Goal: Transaction & Acquisition: Purchase product/service

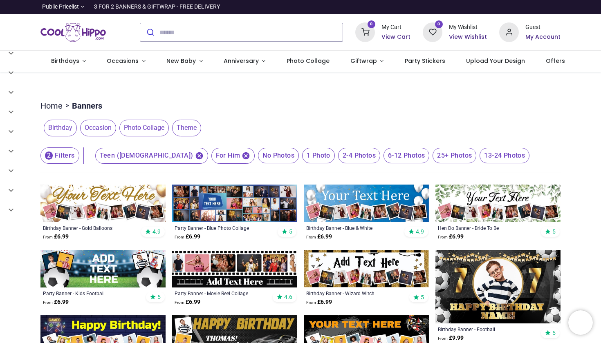
click at [337, 199] on img at bounding box center [366, 204] width 125 height 38
click at [249, 203] on img at bounding box center [234, 204] width 125 height 38
click at [349, 205] on img at bounding box center [366, 204] width 125 height 38
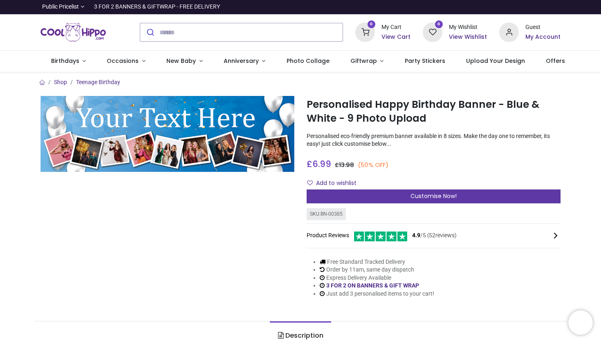
click at [434, 194] on span "Customise Now!" at bounding box center [433, 196] width 46 height 8
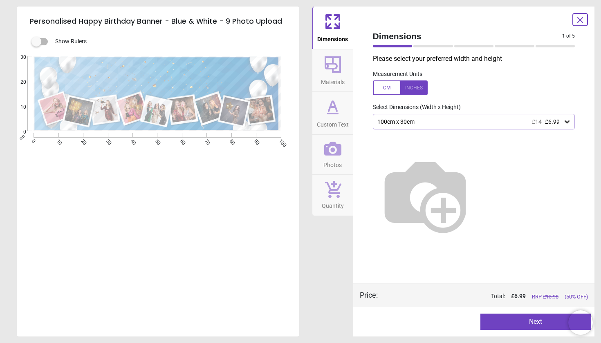
click at [332, 115] on icon at bounding box center [333, 107] width 20 height 20
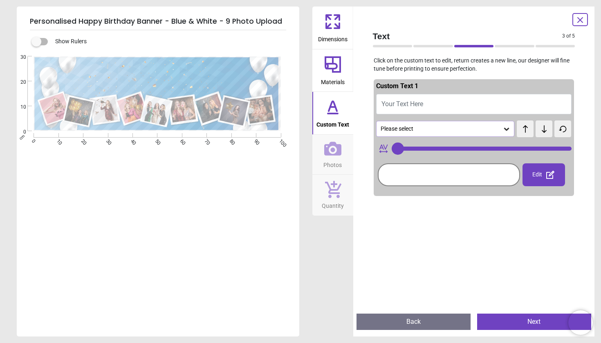
type input "**"
click at [423, 104] on span "Your Text Here" at bounding box center [402, 104] width 42 height 8
type textarea "**"
type input "**"
type textarea "**********"
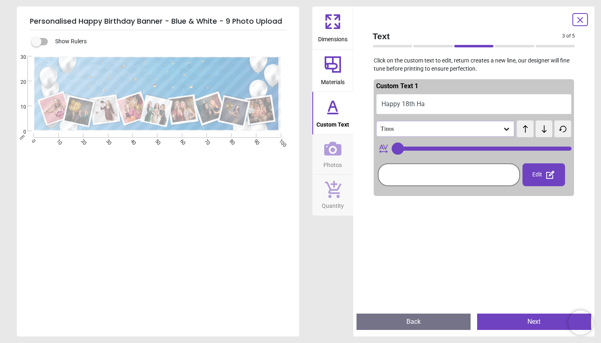
type input "**"
type textarea "**********"
type input "**"
type textarea "**********"
type input "**"
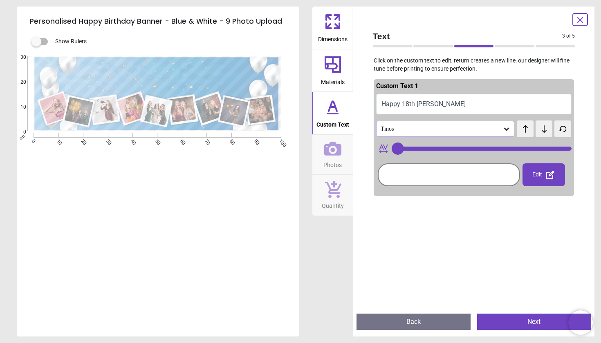
type textarea "**********"
click at [504, 129] on icon at bounding box center [506, 129] width 5 height 3
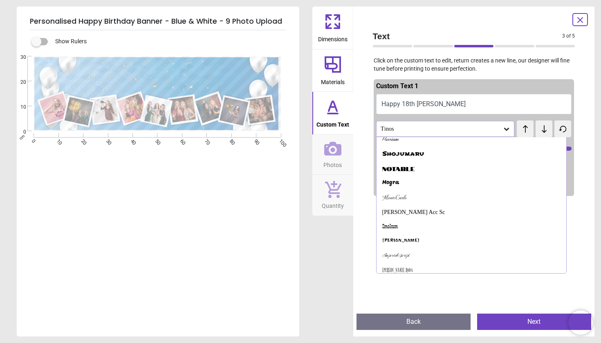
scroll to position [342, 0]
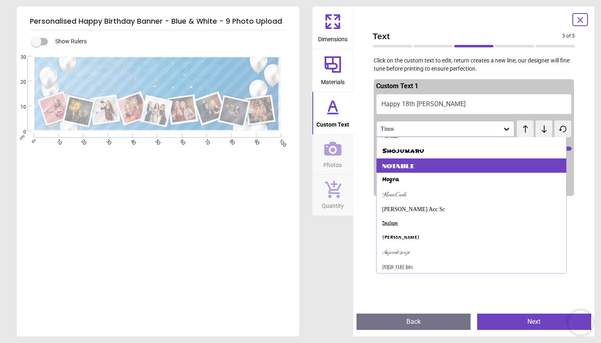
click at [394, 162] on div "Notable" at bounding box center [398, 166] width 33 height 8
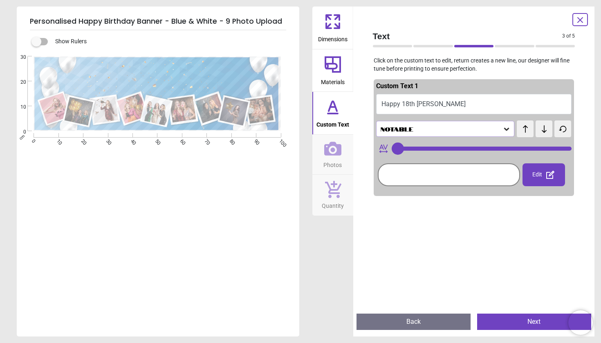
click at [504, 126] on icon at bounding box center [506, 129] width 8 height 8
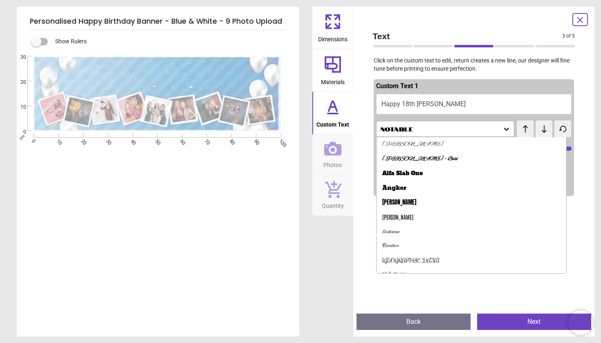
scroll to position [0, 0]
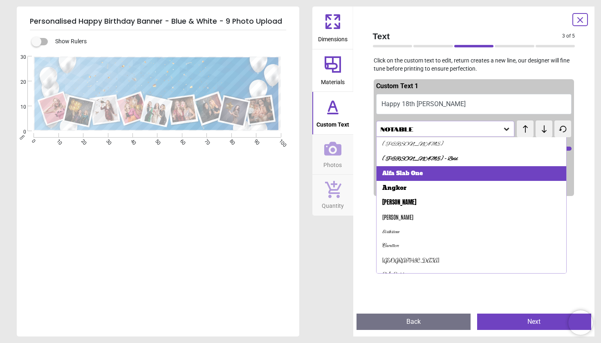
click at [433, 174] on div "Alfa Slab One" at bounding box center [471, 173] width 190 height 15
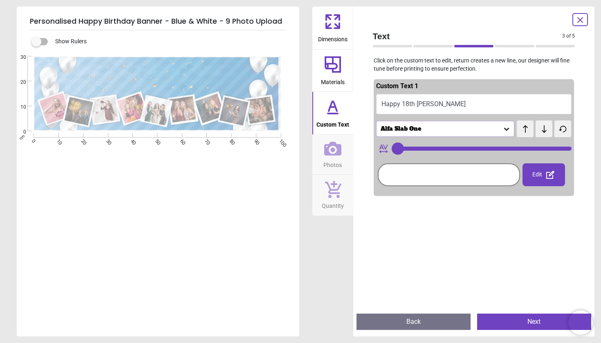
click at [523, 130] on icon at bounding box center [525, 128] width 5 height 7
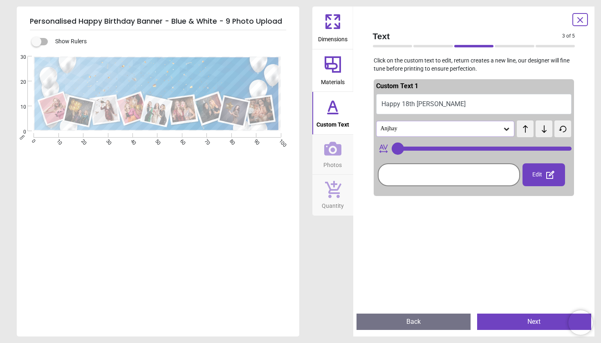
click at [523, 130] on icon at bounding box center [525, 128] width 5 height 7
click at [543, 126] on icon at bounding box center [544, 129] width 12 height 8
click at [523, 127] on icon at bounding box center [525, 128] width 5 height 7
click at [521, 127] on div "test test" at bounding box center [524, 125] width 16 height 8
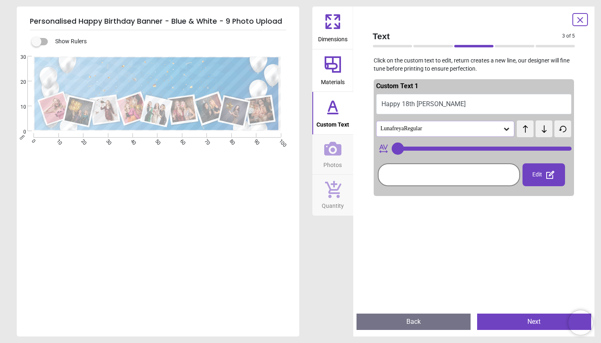
click at [521, 127] on div "test test" at bounding box center [524, 125] width 16 height 8
click at [541, 130] on icon at bounding box center [543, 128] width 5 height 7
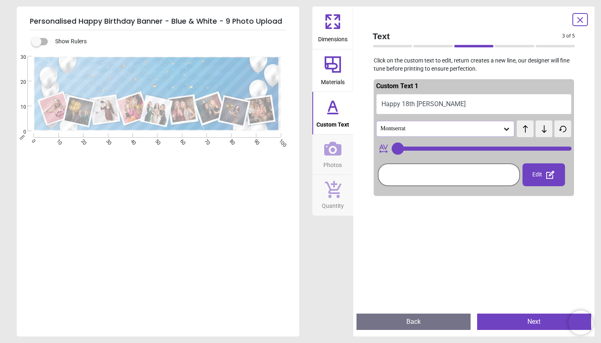
click at [541, 130] on icon at bounding box center [543, 128] width 5 height 7
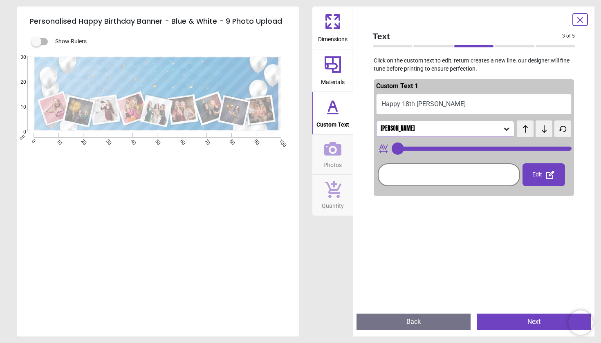
click at [541, 130] on icon at bounding box center [543, 128] width 5 height 7
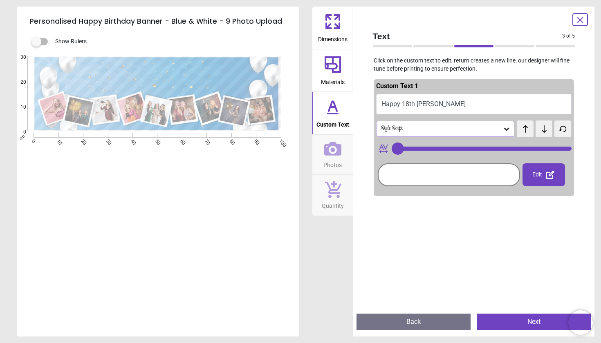
click at [541, 130] on icon at bounding box center [543, 128] width 5 height 7
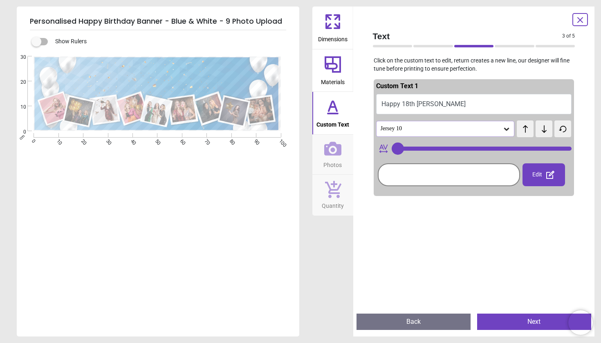
click at [541, 130] on icon at bounding box center [543, 128] width 5 height 7
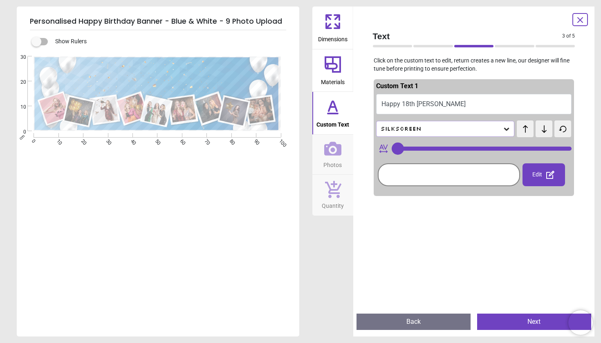
click at [541, 130] on icon at bounding box center [543, 128] width 5 height 7
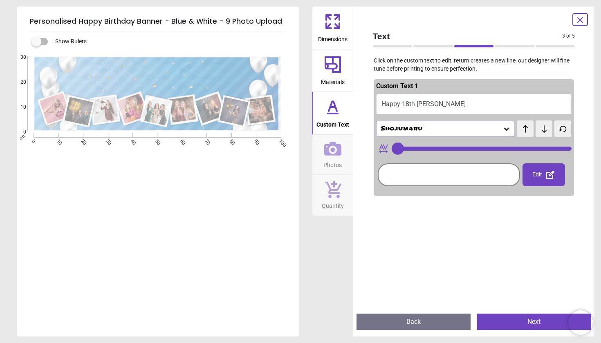
click at [541, 130] on icon at bounding box center [543, 128] width 5 height 7
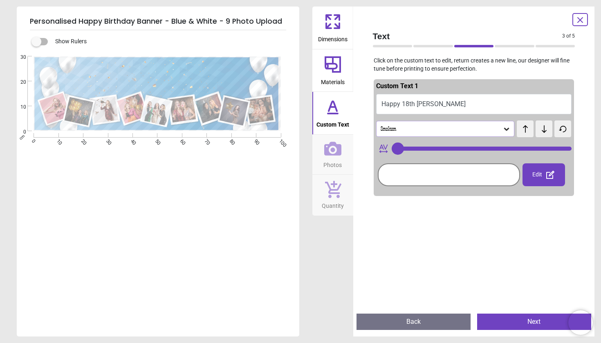
click at [541, 130] on icon at bounding box center [543, 128] width 5 height 7
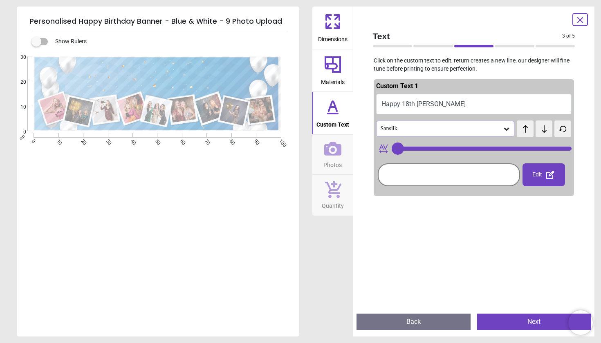
click at [541, 130] on icon at bounding box center [543, 128] width 5 height 7
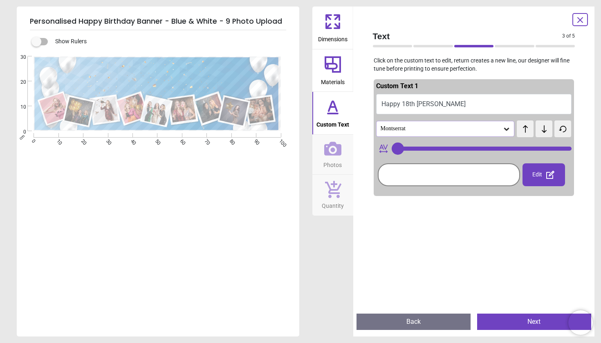
click at [541, 130] on icon at bounding box center [543, 128] width 5 height 7
click at [523, 130] on icon at bounding box center [525, 129] width 12 height 8
type input "**"
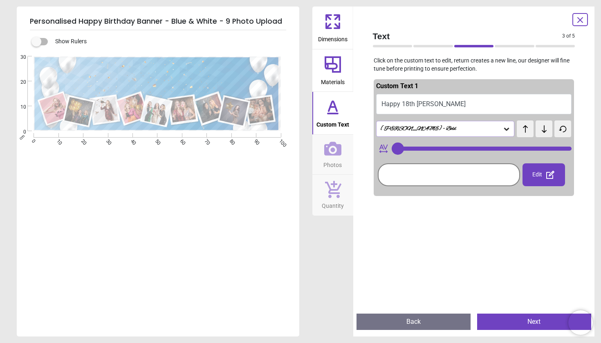
click at [331, 69] on icon at bounding box center [332, 64] width 16 height 16
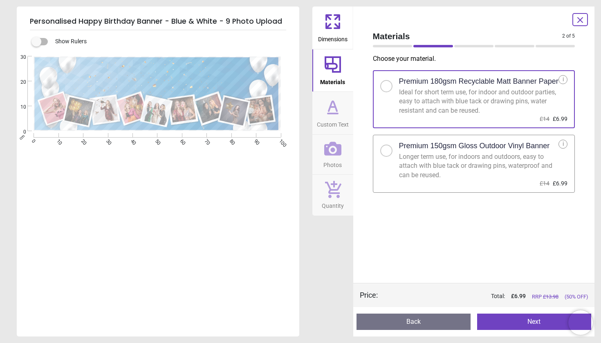
click at [387, 152] on div at bounding box center [386, 150] width 5 height 5
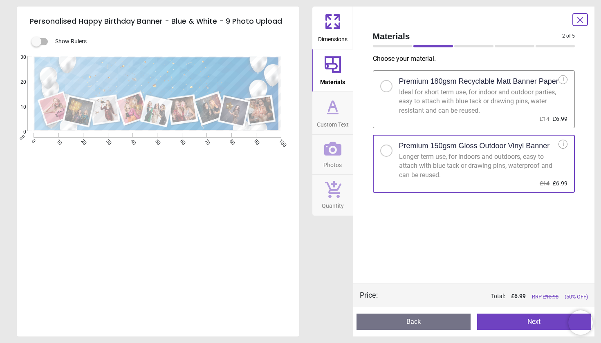
click at [385, 87] on div at bounding box center [386, 86] width 5 height 5
click at [330, 116] on icon at bounding box center [333, 107] width 20 height 20
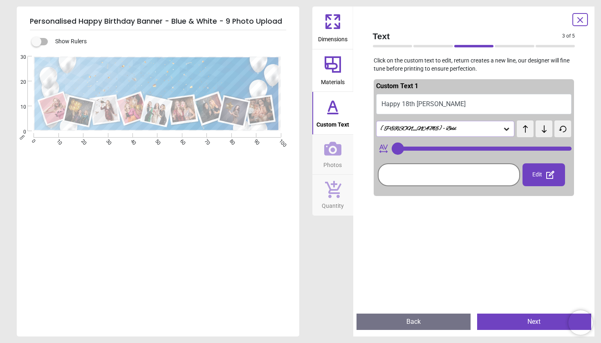
type input "**"
click at [334, 157] on span "Photos" at bounding box center [332, 163] width 18 height 12
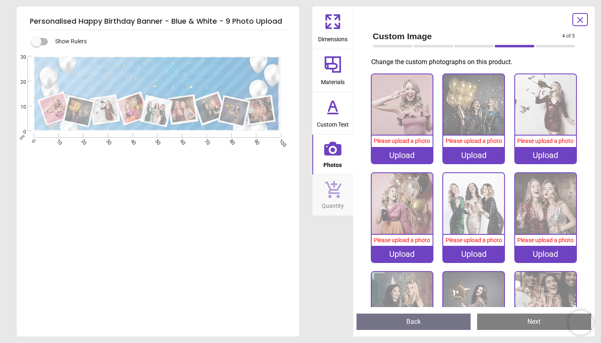
click at [398, 153] on div "Upload" at bounding box center [401, 155] width 61 height 16
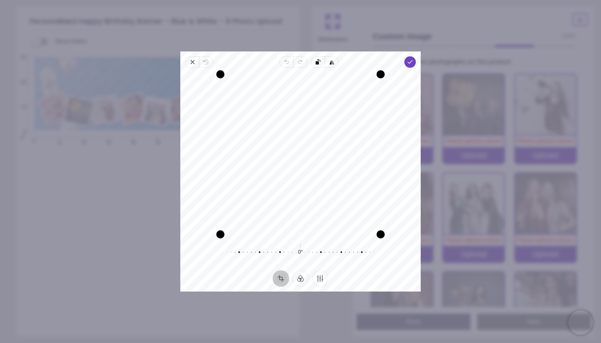
drag, startPoint x: 339, startPoint y: 116, endPoint x: 339, endPoint y: 135, distance: 19.2
click at [339, 135] on div "Recenter" at bounding box center [300, 154] width 227 height 160
click at [410, 62] on polyline "button" at bounding box center [410, 61] width 4 height 3
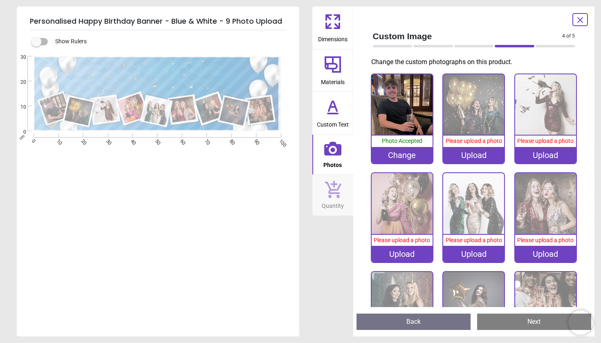
click at [471, 154] on div "Upload" at bounding box center [473, 155] width 61 height 16
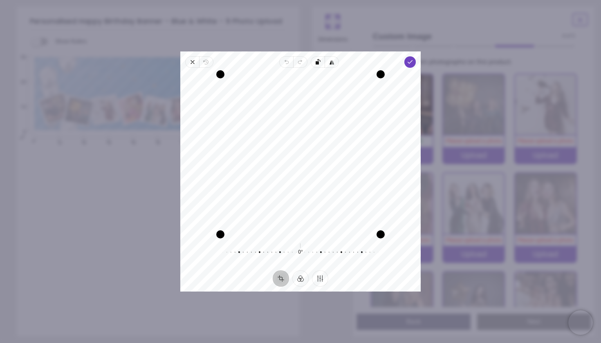
drag, startPoint x: 315, startPoint y: 190, endPoint x: 308, endPoint y: 172, distance: 18.2
click at [308, 172] on div "Recenter" at bounding box center [300, 154] width 227 height 160
drag, startPoint x: 308, startPoint y: 171, endPoint x: 308, endPoint y: 136, distance: 34.7
click at [308, 136] on div "Recenter" at bounding box center [300, 154] width 227 height 160
drag, startPoint x: 319, startPoint y: 144, endPoint x: 321, endPoint y: 172, distance: 27.8
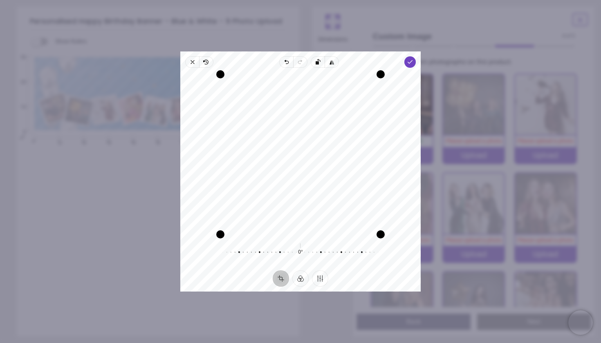
click at [321, 172] on div "Recenter" at bounding box center [300, 154] width 227 height 160
click at [410, 63] on icon "button" at bounding box center [410, 62] width 7 height 7
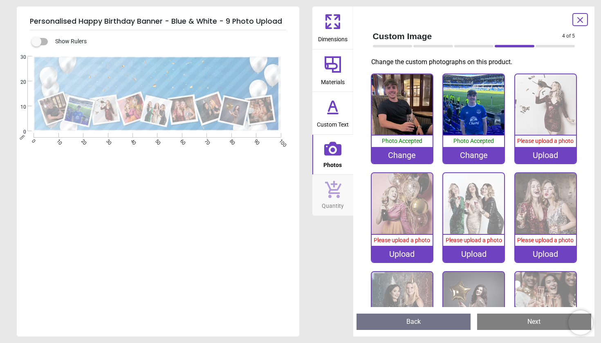
click at [541, 154] on div "Upload" at bounding box center [545, 155] width 61 height 16
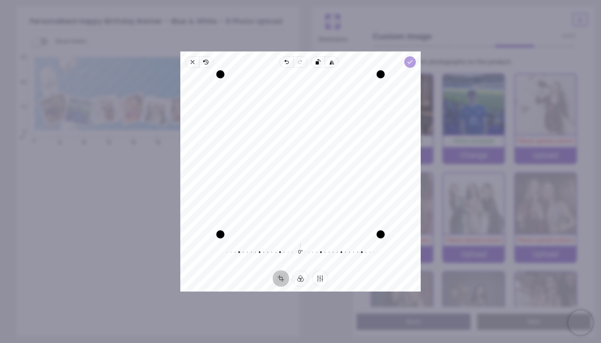
click at [411, 62] on polyline "button" at bounding box center [410, 61] width 4 height 3
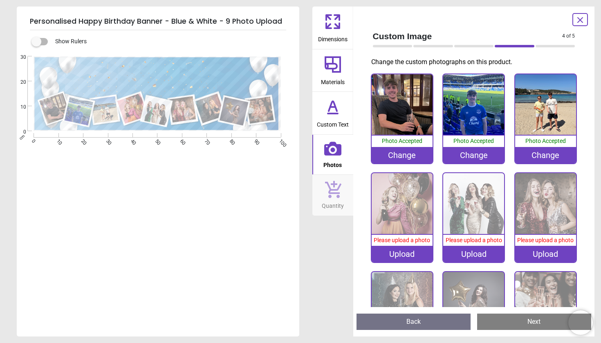
click at [397, 251] on div "Upload" at bounding box center [401, 254] width 61 height 16
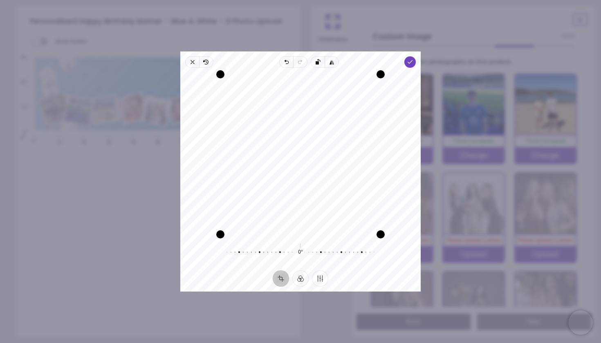
drag, startPoint x: 342, startPoint y: 131, endPoint x: 342, endPoint y: 154, distance: 22.9
click at [342, 154] on div "Recenter" at bounding box center [300, 154] width 227 height 160
click at [342, 152] on div "Recenter" at bounding box center [300, 154] width 227 height 160
click at [412, 62] on icon "button" at bounding box center [410, 62] width 7 height 7
drag, startPoint x: 336, startPoint y: 125, endPoint x: 337, endPoint y: 143, distance: 18.0
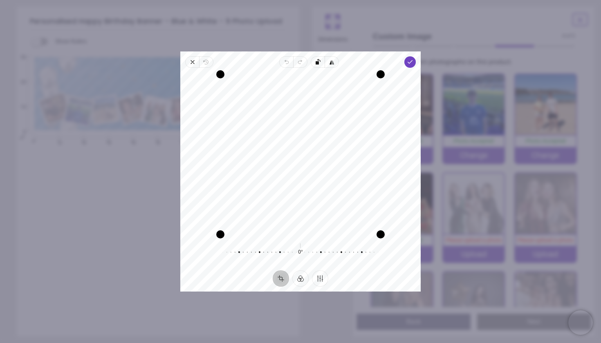
click at [337, 143] on div "Recenter" at bounding box center [300, 154] width 227 height 160
click at [409, 61] on icon "button" at bounding box center [410, 62] width 7 height 7
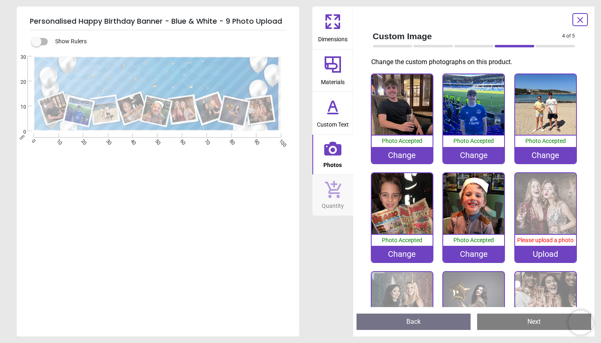
click at [543, 251] on div "Upload" at bounding box center [545, 254] width 61 height 16
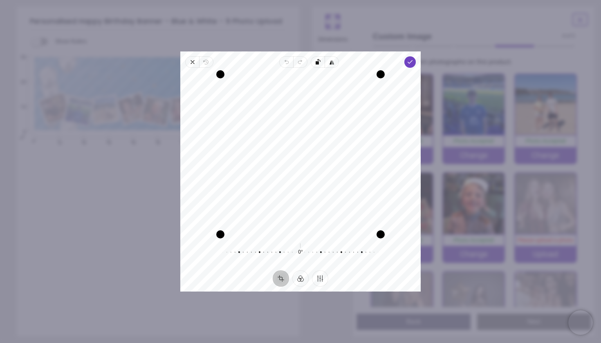
drag, startPoint x: 333, startPoint y: 182, endPoint x: 340, endPoint y: 181, distance: 7.0
click at [340, 181] on div "Recenter" at bounding box center [300, 154] width 227 height 160
click at [408, 61] on icon "button" at bounding box center [410, 62] width 7 height 7
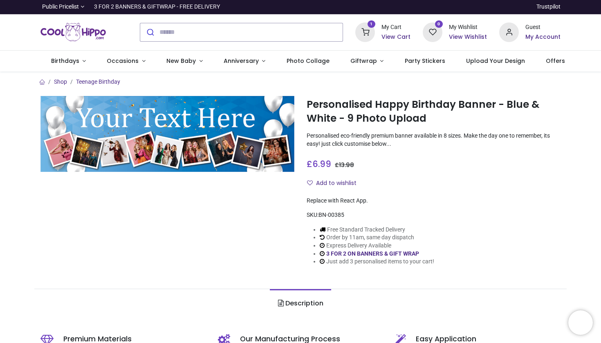
click at [390, 34] on h6 "View Cart" at bounding box center [395, 37] width 29 height 8
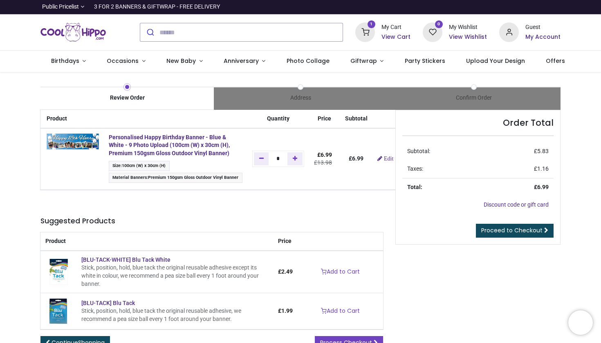
click at [186, 140] on div "Personalised Happy Birthday Banner - Blue & White - 9 Photo Upload (100cm (W) x…" at bounding box center [176, 146] width 134 height 24
click at [186, 145] on strong "Personalised Happy Birthday Banner - Blue & White - 9 Photo Upload (100cm (W) x…" at bounding box center [169, 145] width 121 height 22
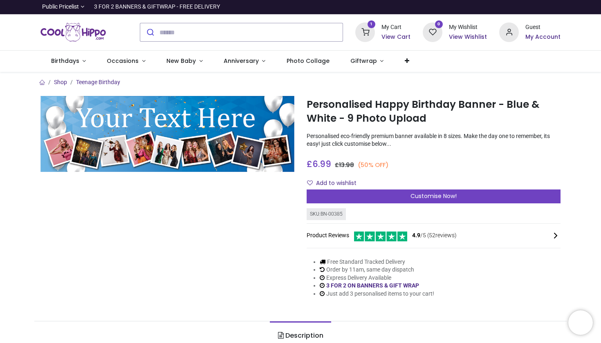
click at [402, 36] on h6 "View Cart" at bounding box center [395, 37] width 29 height 8
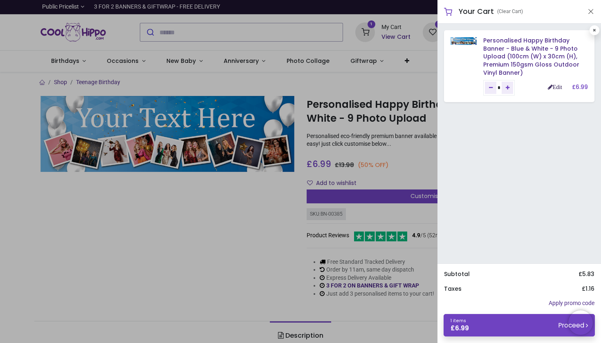
click at [557, 87] on link "Edit" at bounding box center [554, 87] width 14 height 6
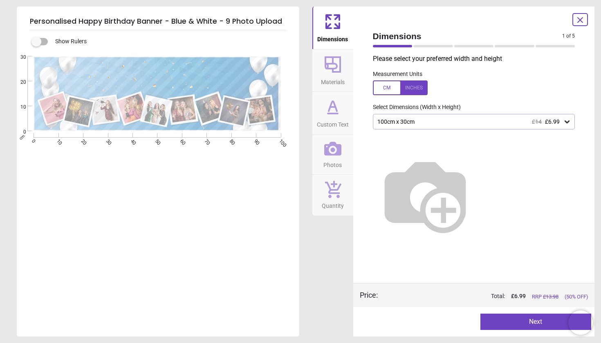
type textarea "**********"
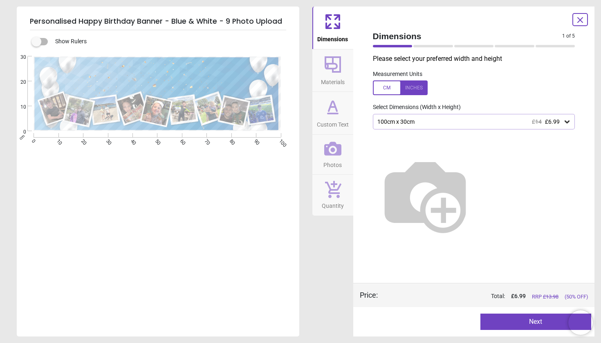
click at [338, 114] on icon at bounding box center [333, 107] width 20 height 20
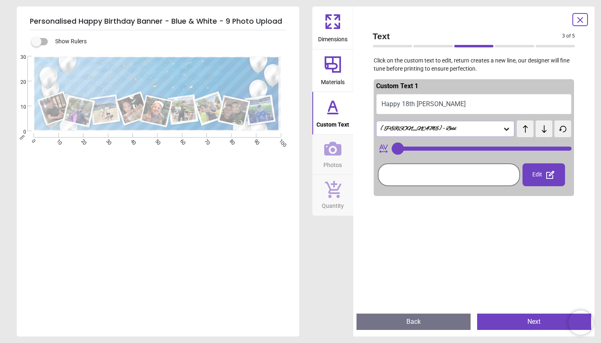
type input "**"
click at [583, 17] on icon at bounding box center [580, 20] width 10 height 10
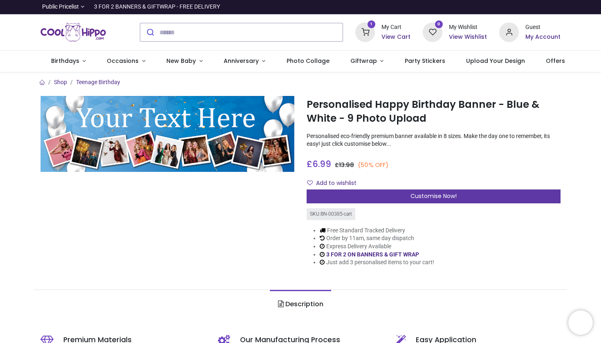
click at [425, 197] on span "Customise Now!" at bounding box center [433, 196] width 46 height 8
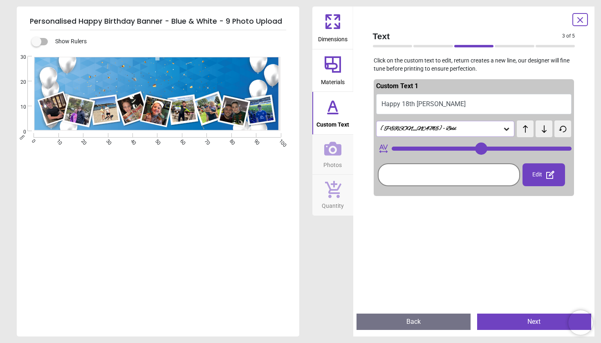
type input "**"
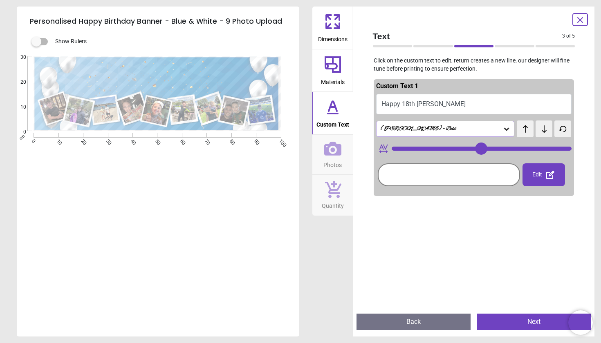
click at [579, 18] on icon at bounding box center [579, 20] width 5 height 5
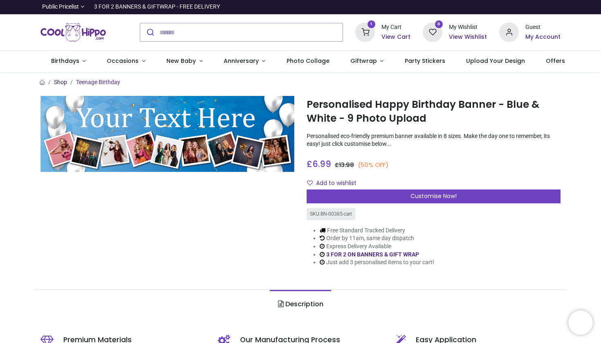
click at [59, 83] on link "Shop" at bounding box center [60, 82] width 13 height 7
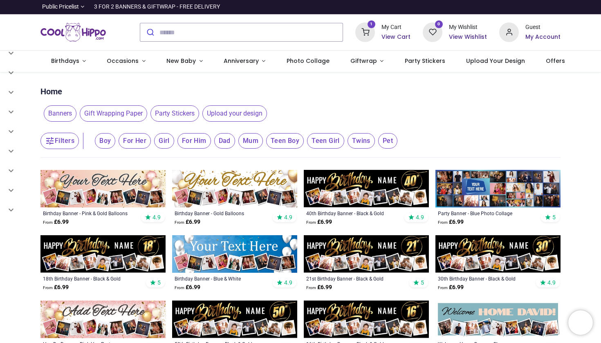
click at [219, 246] on img at bounding box center [234, 254] width 125 height 38
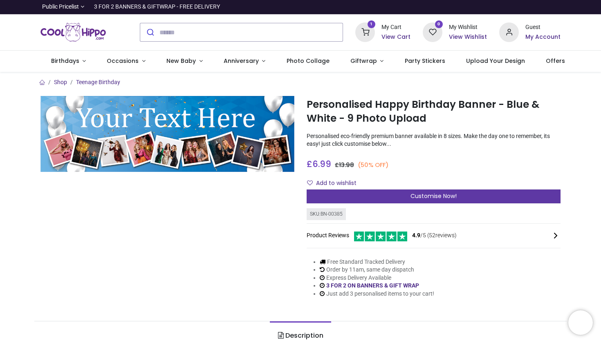
click at [399, 190] on div "Customise Now!" at bounding box center [433, 197] width 254 height 14
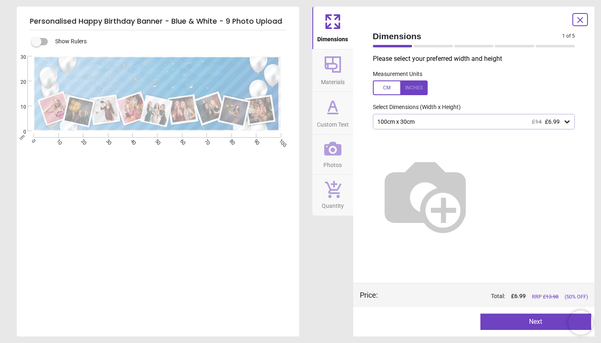
click at [333, 77] on span "Materials" at bounding box center [333, 80] width 24 height 12
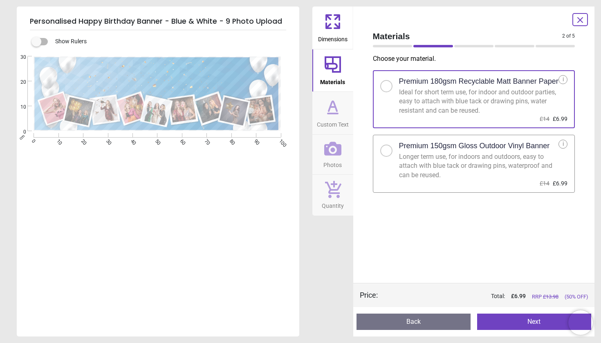
click at [386, 151] on div at bounding box center [386, 150] width 5 height 5
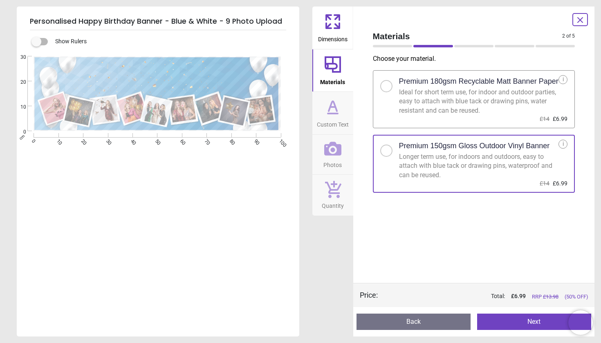
click at [342, 118] on span "Custom Text" at bounding box center [333, 123] width 32 height 12
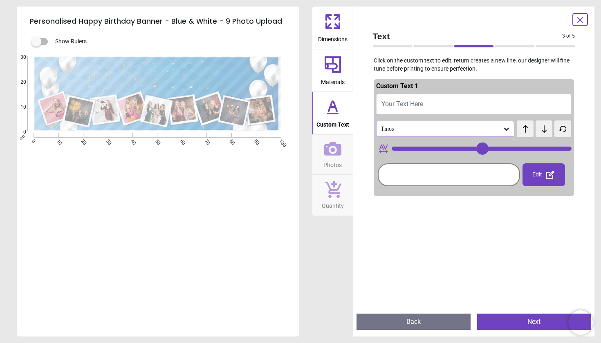
click at [404, 125] on div "Tinos" at bounding box center [441, 128] width 123 height 7
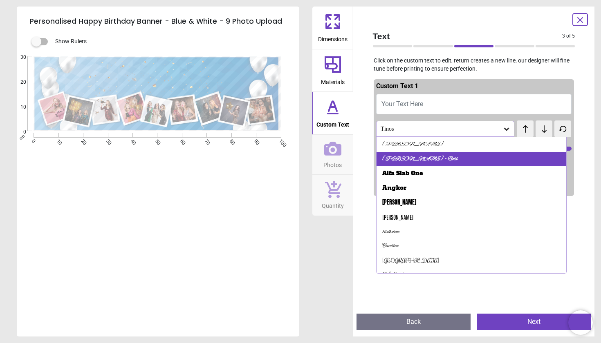
click at [420, 156] on div "Alex Brush - Bold" at bounding box center [420, 159] width 76 height 8
type input "**"
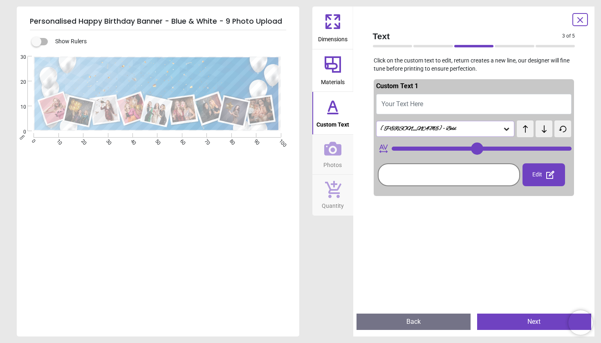
click at [421, 106] on span "Your Text Here" at bounding box center [402, 104] width 42 height 8
type textarea "*"
type input "**"
type textarea "**********"
type input "**"
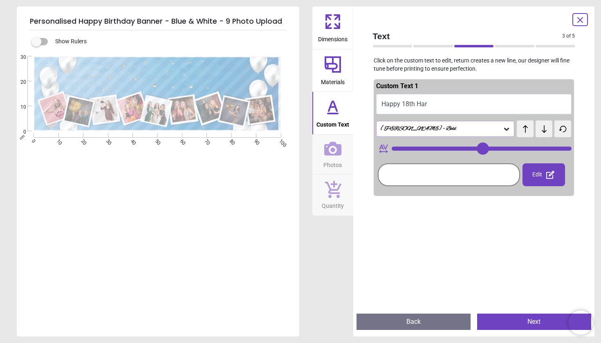
type textarea "**********"
type input "**"
type textarea "**********"
type input "**"
type textarea "**********"
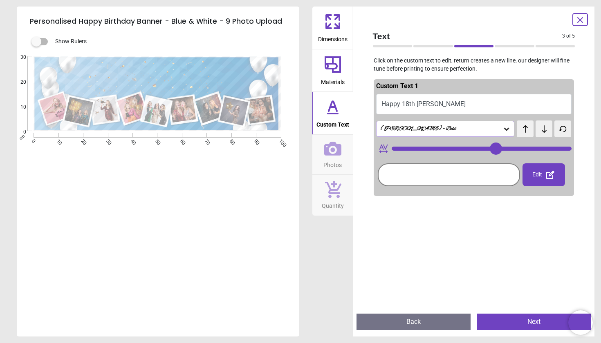
click at [328, 151] on icon at bounding box center [332, 149] width 17 height 14
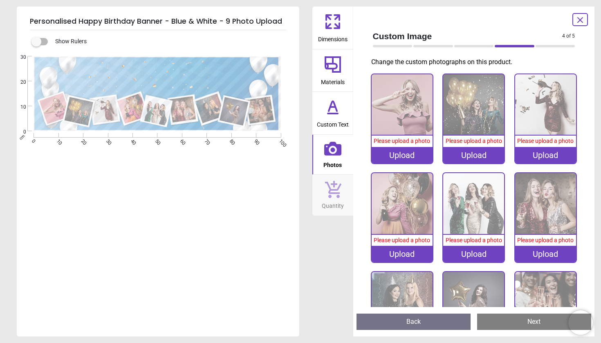
click at [398, 157] on div "Upload" at bounding box center [401, 155] width 61 height 16
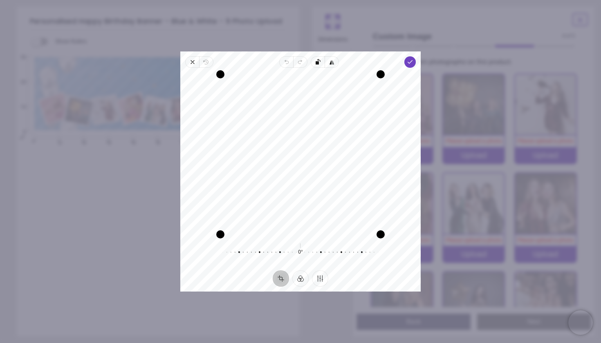
drag, startPoint x: 353, startPoint y: 165, endPoint x: 351, endPoint y: 194, distance: 29.5
click at [351, 194] on div "Recenter" at bounding box center [300, 154] width 227 height 160
click at [409, 63] on polyline "button" at bounding box center [410, 61] width 4 height 3
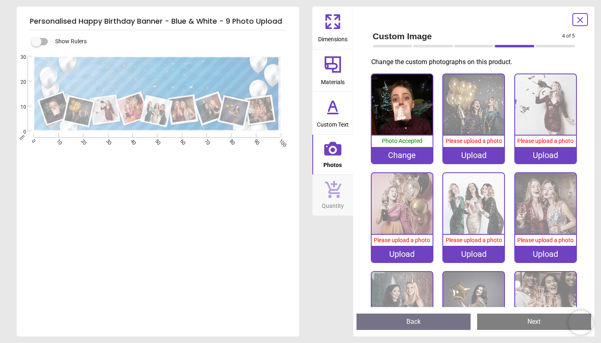
click at [474, 152] on div "Upload" at bounding box center [473, 155] width 61 height 16
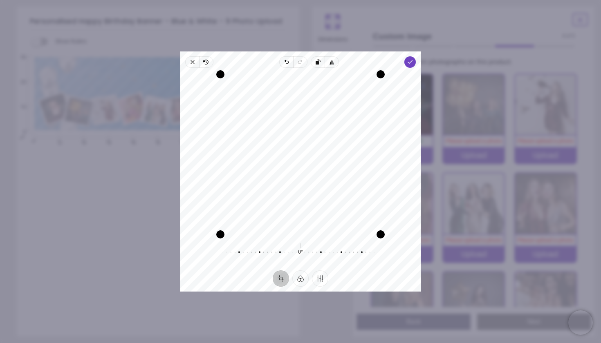
drag, startPoint x: 310, startPoint y: 162, endPoint x: 310, endPoint y: 150, distance: 11.4
drag, startPoint x: 310, startPoint y: 150, endPoint x: 306, endPoint y: 139, distance: 12.4
click at [306, 139] on div "Recenter" at bounding box center [300, 154] width 227 height 160
click at [411, 63] on icon "button" at bounding box center [410, 62] width 7 height 7
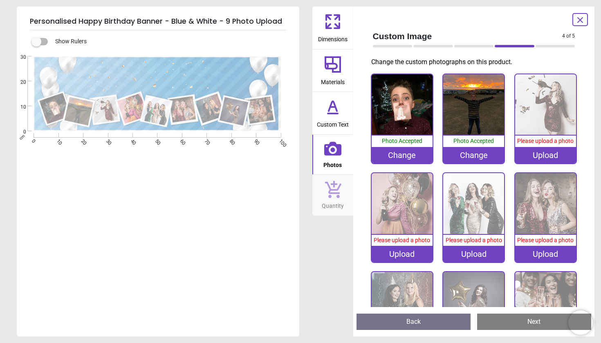
click at [542, 156] on div "Upload" at bounding box center [545, 155] width 61 height 16
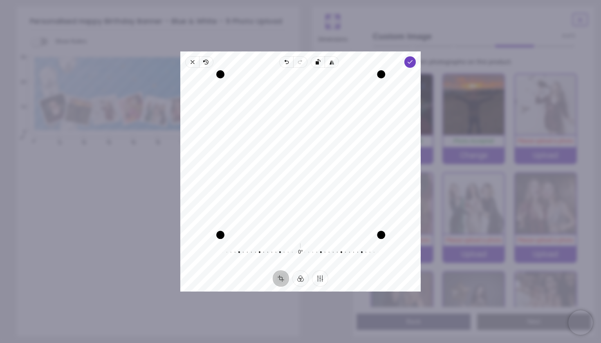
drag, startPoint x: 379, startPoint y: 235, endPoint x: 376, endPoint y: 241, distance: 6.4
click at [377, 239] on div "Drag corner br" at bounding box center [381, 235] width 8 height 8
click at [408, 63] on polyline "button" at bounding box center [410, 61] width 4 height 3
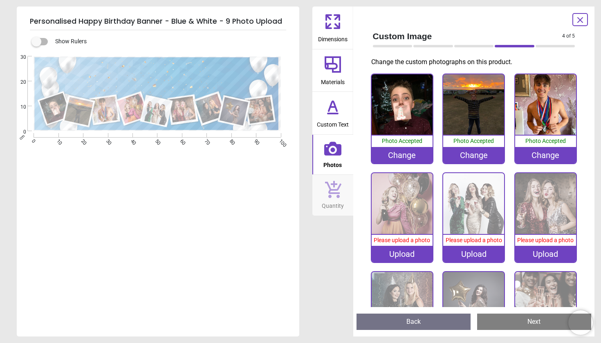
click at [393, 255] on div "Upload" at bounding box center [401, 254] width 61 height 16
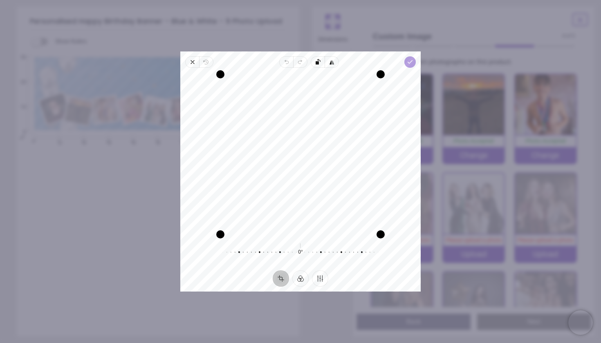
click at [412, 63] on icon "button" at bounding box center [410, 62] width 7 height 7
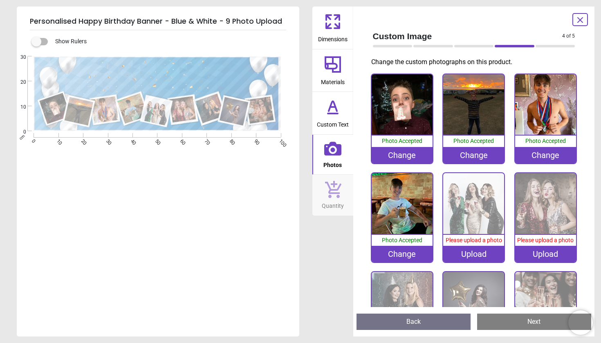
click at [469, 252] on div "Upload" at bounding box center [473, 254] width 61 height 16
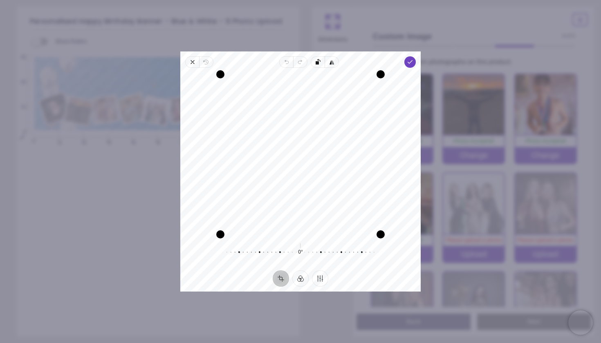
drag, startPoint x: 334, startPoint y: 186, endPoint x: 341, endPoint y: 163, distance: 23.5
click at [341, 163] on div "Recenter" at bounding box center [300, 154] width 227 height 160
click at [190, 61] on icon "button" at bounding box center [192, 62] width 7 height 7
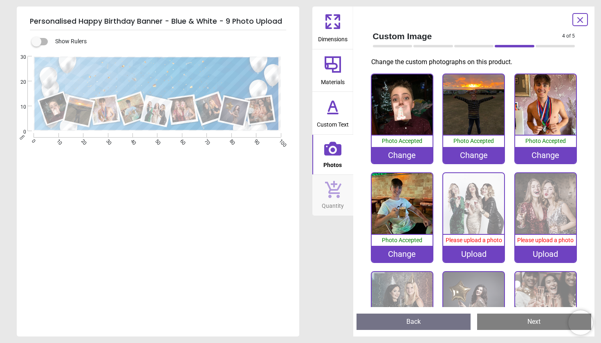
click at [469, 251] on div "Upload" at bounding box center [473, 254] width 61 height 16
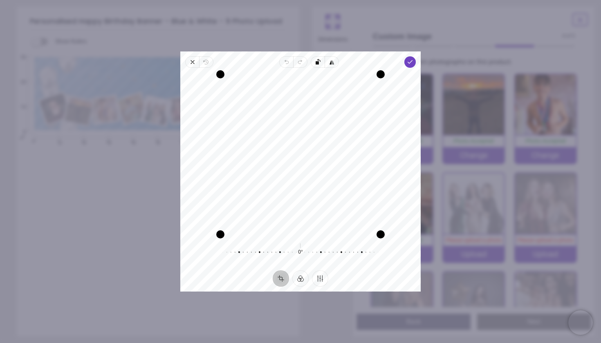
drag, startPoint x: 337, startPoint y: 167, endPoint x: 324, endPoint y: 181, distance: 19.4
click at [324, 181] on div "Recenter" at bounding box center [300, 154] width 227 height 160
drag, startPoint x: 294, startPoint y: 135, endPoint x: 294, endPoint y: 146, distance: 11.4
click at [294, 146] on div "Recenter" at bounding box center [300, 154] width 227 height 160
drag, startPoint x: 294, startPoint y: 146, endPoint x: 306, endPoint y: 139, distance: 14.2
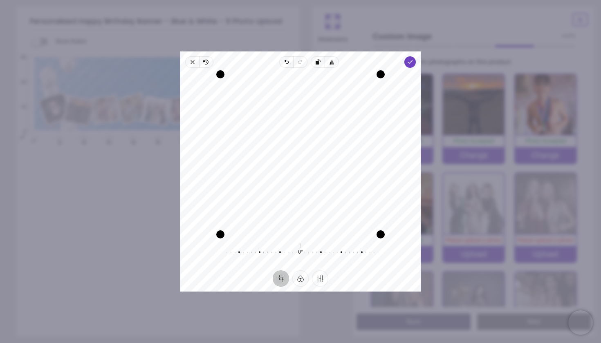
click at [299, 181] on div "Recenter" at bounding box center [300, 154] width 227 height 160
drag, startPoint x: 299, startPoint y: 181, endPoint x: 299, endPoint y: 188, distance: 7.4
click at [299, 188] on div "Recenter" at bounding box center [300, 154] width 227 height 160
click at [411, 58] on span "Done" at bounding box center [409, 61] width 11 height 11
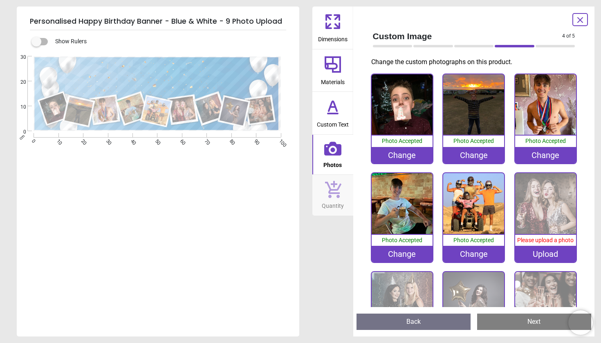
click at [541, 250] on div "Upload" at bounding box center [545, 254] width 61 height 16
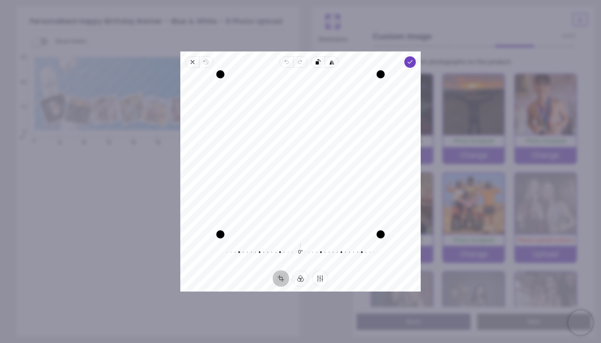
click at [301, 152] on div "Recenter" at bounding box center [300, 154] width 227 height 160
drag, startPoint x: 292, startPoint y: 140, endPoint x: 299, endPoint y: 148, distance: 11.3
click at [299, 148] on div "Recenter" at bounding box center [300, 154] width 227 height 160
drag, startPoint x: 299, startPoint y: 148, endPoint x: 300, endPoint y: 153, distance: 5.0
click at [300, 153] on div "Recenter" at bounding box center [300, 154] width 227 height 160
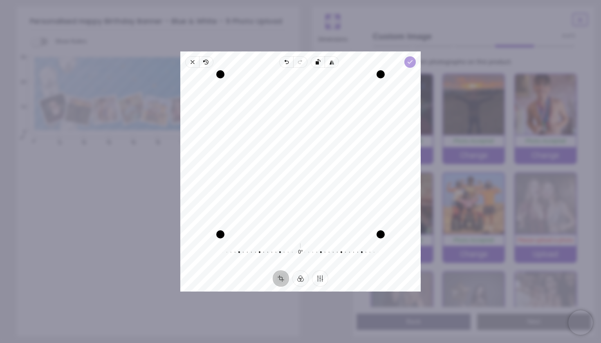
click at [409, 62] on polyline "button" at bounding box center [410, 61] width 4 height 3
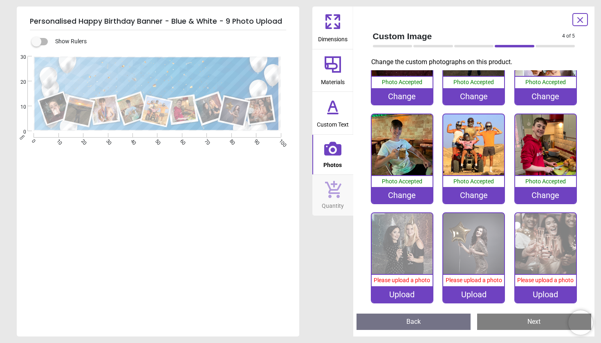
scroll to position [58, 0]
click at [400, 292] on div "Upload" at bounding box center [401, 295] width 61 height 16
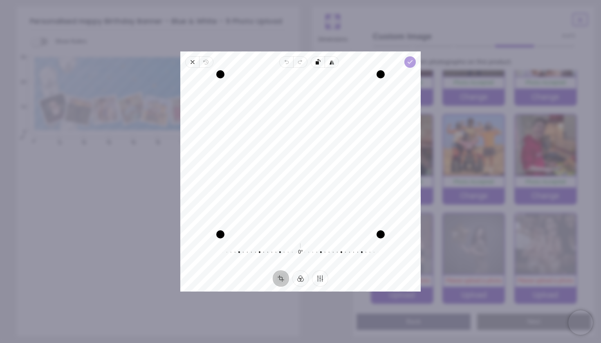
click at [411, 57] on span "Done" at bounding box center [409, 61] width 11 height 11
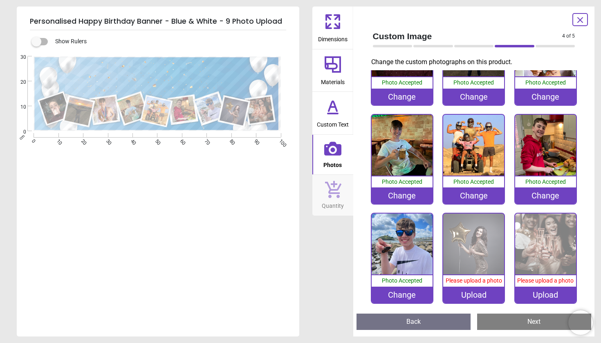
click at [469, 289] on div "Upload" at bounding box center [473, 295] width 61 height 16
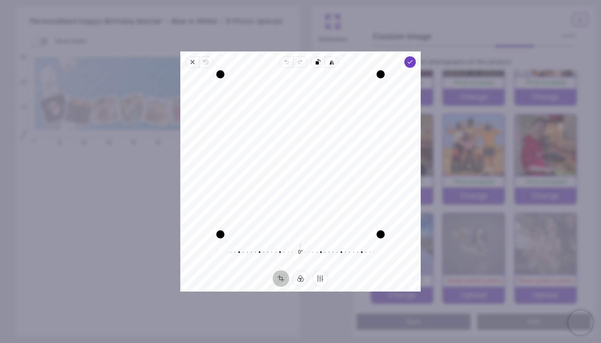
click at [312, 169] on div "Recenter" at bounding box center [300, 154] width 227 height 160
drag, startPoint x: 310, startPoint y: 173, endPoint x: 310, endPoint y: 162, distance: 11.0
click at [310, 162] on div "Recenter" at bounding box center [300, 154] width 227 height 160
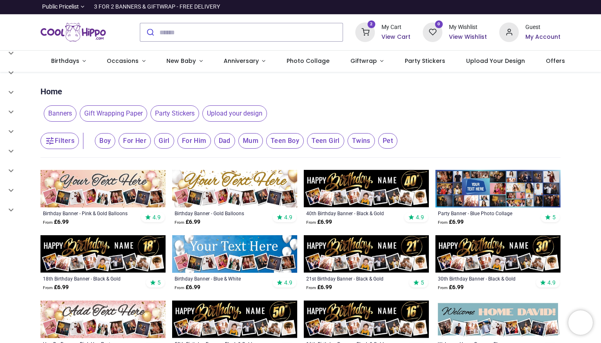
click at [509, 193] on img at bounding box center [497, 189] width 125 height 38
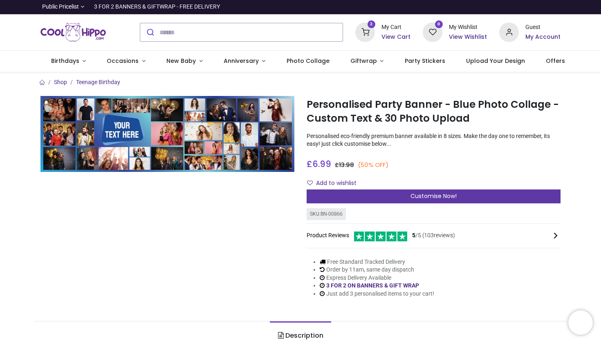
click at [434, 194] on span "Customise Now!" at bounding box center [433, 196] width 46 height 8
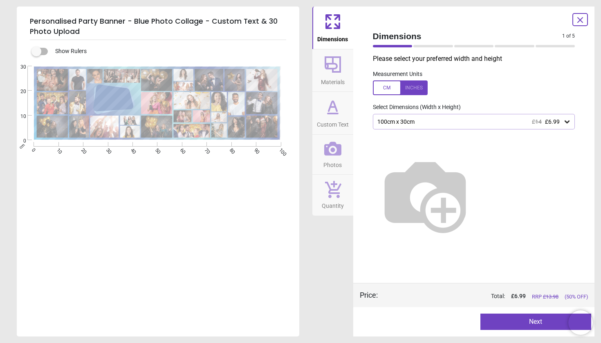
click at [569, 122] on icon at bounding box center [567, 122] width 8 height 8
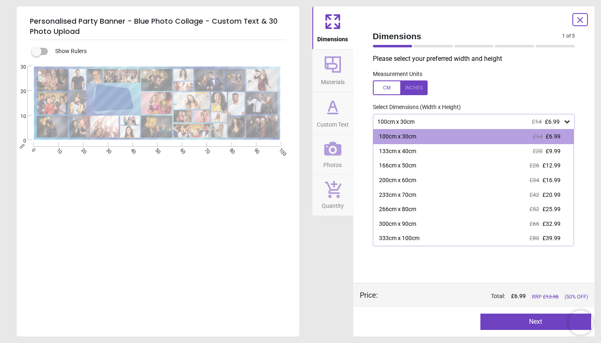
click at [569, 122] on icon at bounding box center [567, 122] width 8 height 8
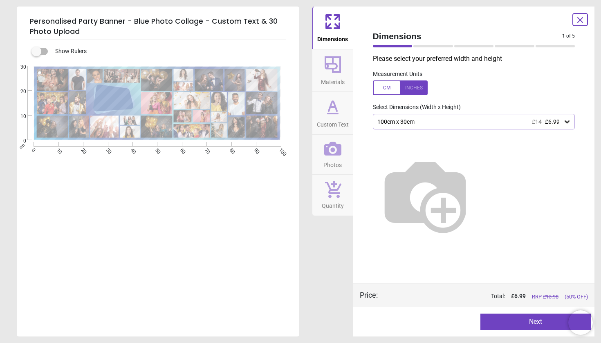
click at [569, 122] on icon at bounding box center [567, 122] width 8 height 8
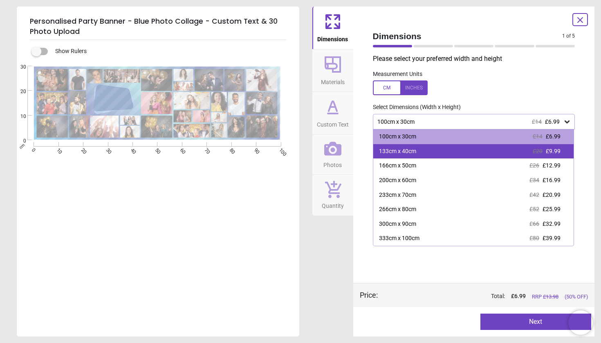
click at [521, 152] on div "133cm x 40cm £20 £9.99" at bounding box center [473, 151] width 201 height 15
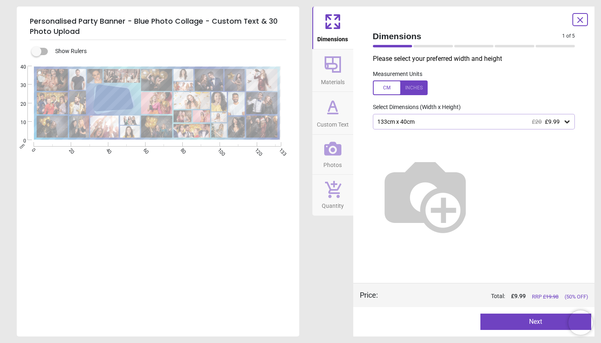
click at [335, 67] on icon at bounding box center [332, 64] width 16 height 16
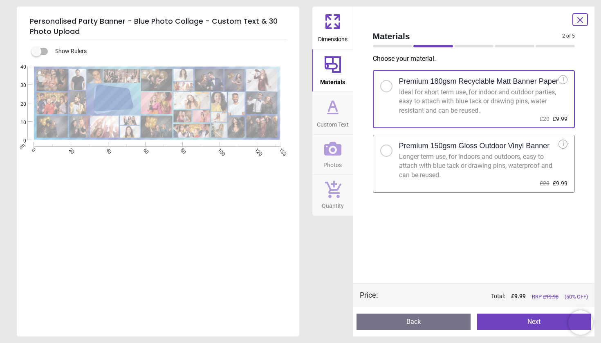
click at [387, 148] on div at bounding box center [386, 150] width 5 height 5
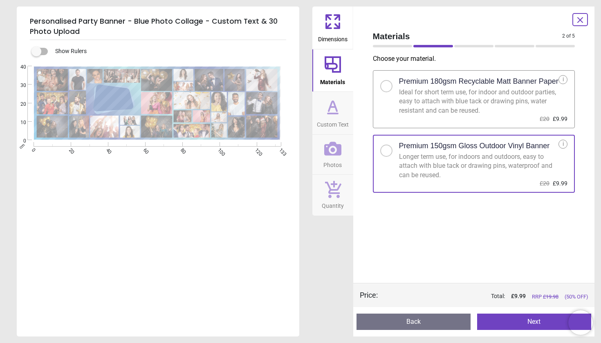
click at [333, 111] on icon at bounding box center [333, 107] width 20 height 20
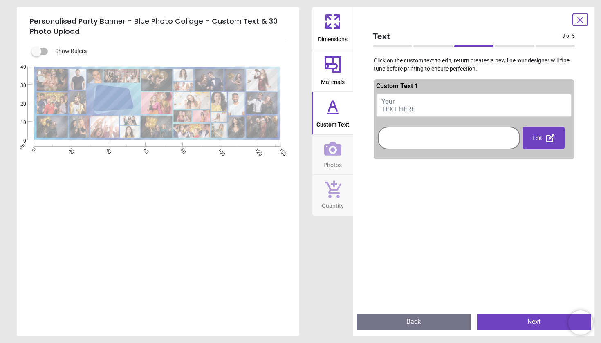
click at [405, 107] on span "Your TEXT HERE" at bounding box center [398, 106] width 34 height 16
type textarea "**********"
click at [429, 138] on div at bounding box center [449, 138] width 138 height 19
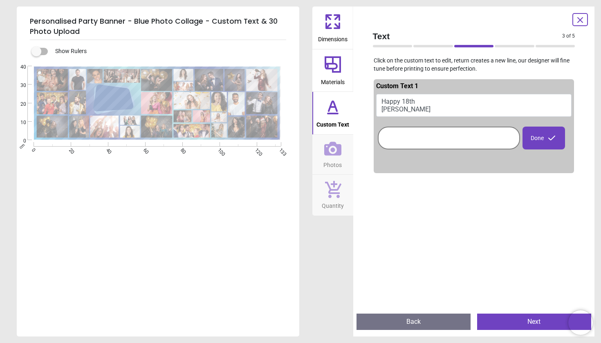
click at [541, 139] on div "Done" at bounding box center [543, 138] width 43 height 23
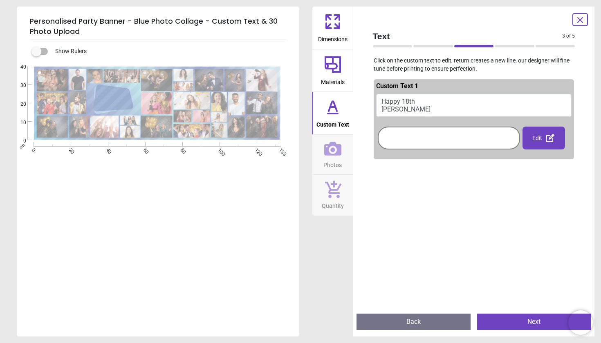
click at [541, 139] on div "Edit" at bounding box center [543, 138] width 43 height 23
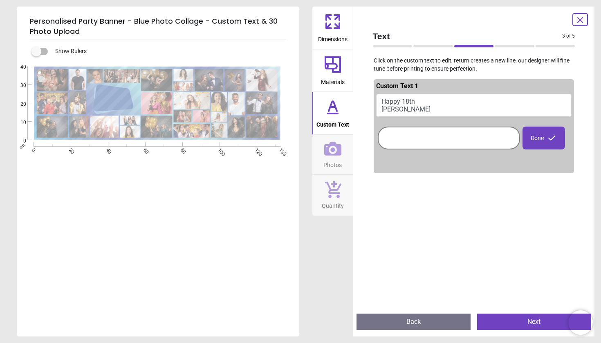
click at [335, 147] on icon at bounding box center [332, 148] width 17 height 17
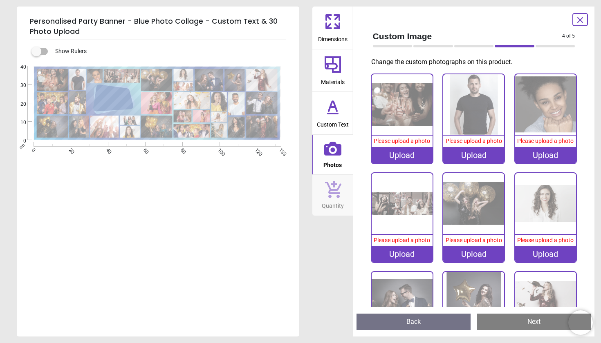
click at [405, 154] on div "Upload" at bounding box center [401, 155] width 61 height 16
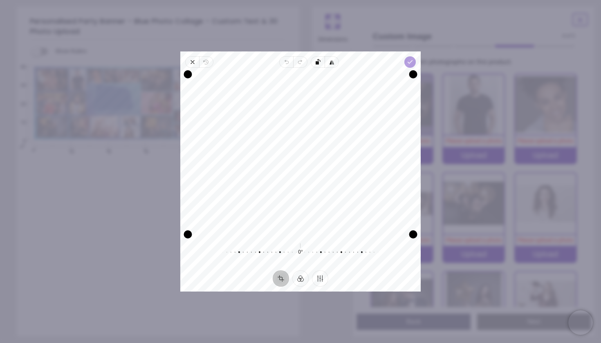
click at [409, 61] on icon "button" at bounding box center [410, 62] width 7 height 7
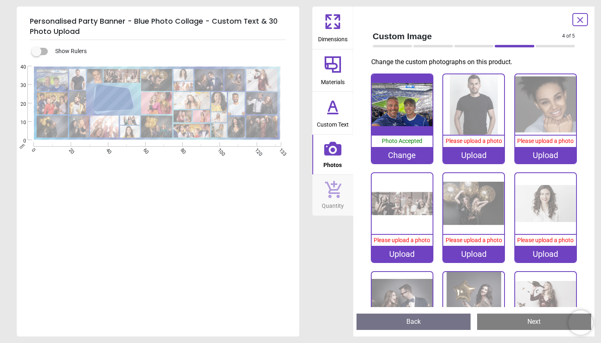
click at [471, 154] on div "Upload" at bounding box center [473, 155] width 61 height 16
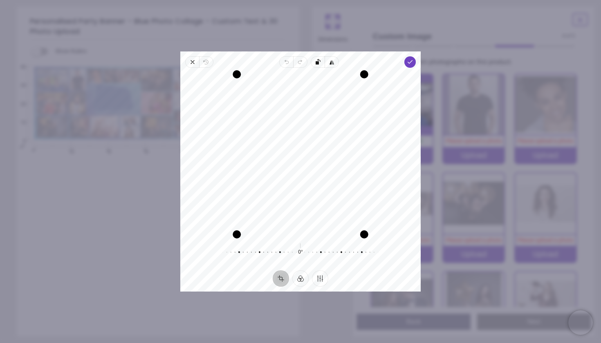
click at [286, 158] on div "Recenter" at bounding box center [300, 154] width 227 height 160
click at [301, 156] on div "Recenter" at bounding box center [300, 154] width 227 height 160
drag, startPoint x: 315, startPoint y: 148, endPoint x: 324, endPoint y: 141, distance: 11.7
click at [324, 141] on div "Recenter" at bounding box center [300, 154] width 227 height 160
click at [411, 61] on icon "button" at bounding box center [410, 62] width 7 height 7
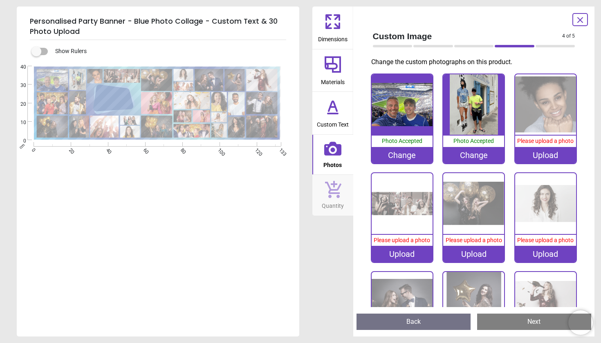
click at [534, 156] on div "Upload" at bounding box center [545, 155] width 61 height 16
click at [535, 153] on div "Upload" at bounding box center [545, 155] width 61 height 16
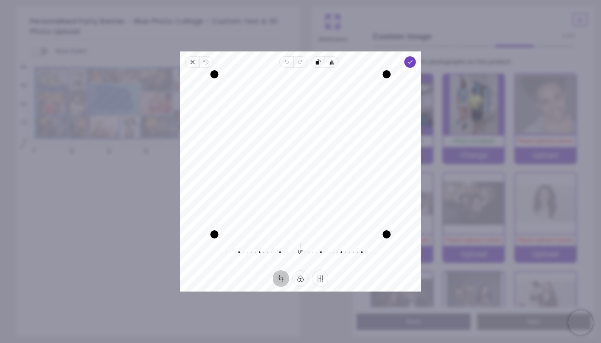
click at [307, 140] on div "Recenter" at bounding box center [300, 154] width 227 height 160
click at [298, 161] on div "Recenter" at bounding box center [300, 154] width 227 height 160
